Goal: Find specific page/section: Find specific page/section

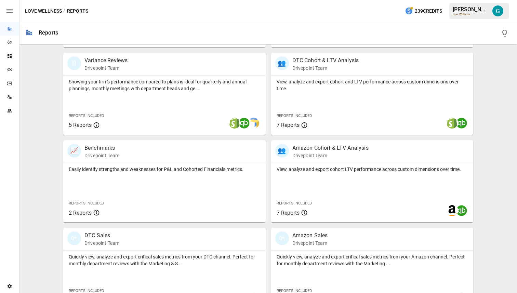
scroll to position [237, 0]
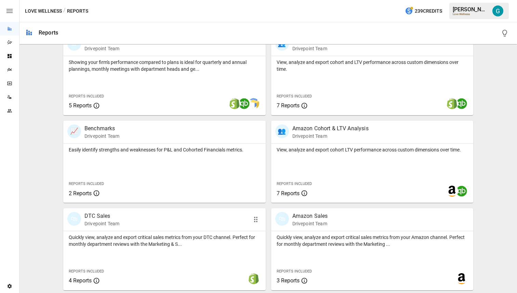
click at [130, 249] on div "Quickly view, analyze and export critical sales metrics from your DTC channel. …" at bounding box center [164, 260] width 203 height 59
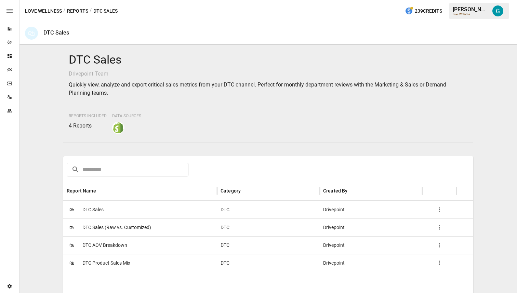
click at [77, 11] on button "Reports" at bounding box center [77, 11] width 21 height 9
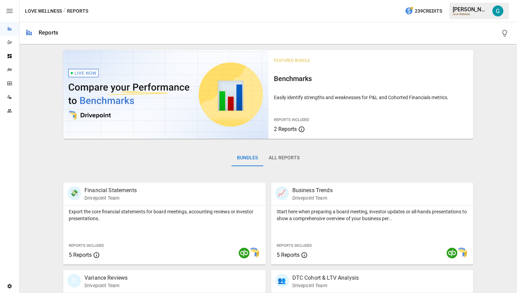
click at [287, 161] on button "All Reports" at bounding box center [284, 158] width 42 height 16
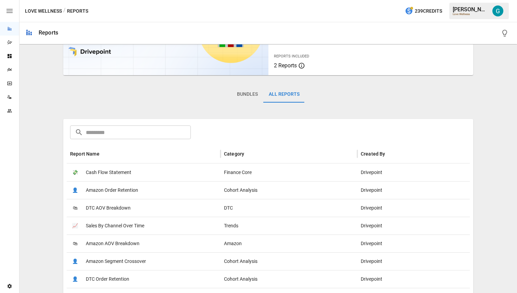
scroll to position [115, 0]
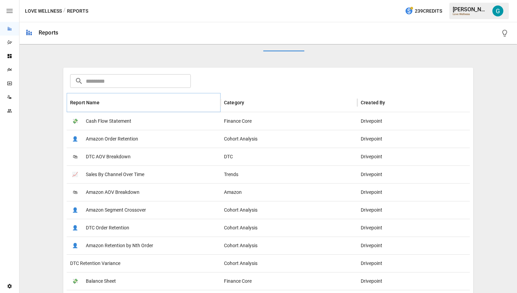
click at [101, 102] on button "Sort" at bounding box center [105, 103] width 10 height 10
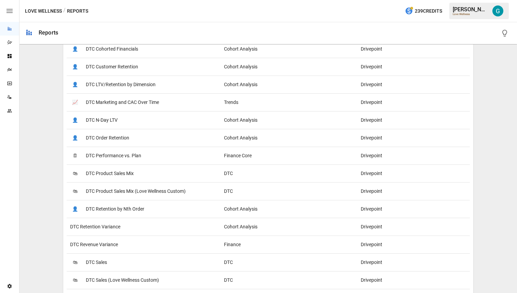
scroll to position [547, 0]
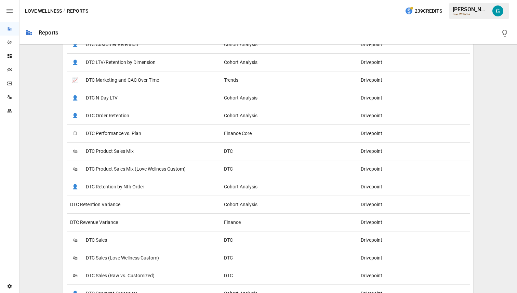
click at [142, 174] on span "DTC Product Sales Mix (Love Wellness Custom)" at bounding box center [136, 168] width 100 height 17
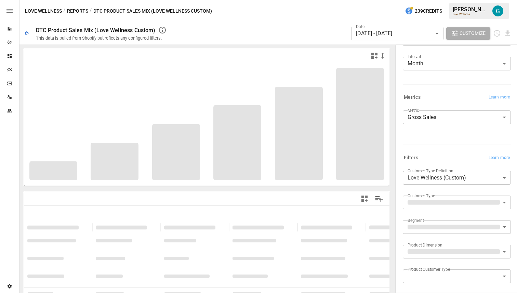
scroll to position [65, 0]
